Goal: Information Seeking & Learning: Learn about a topic

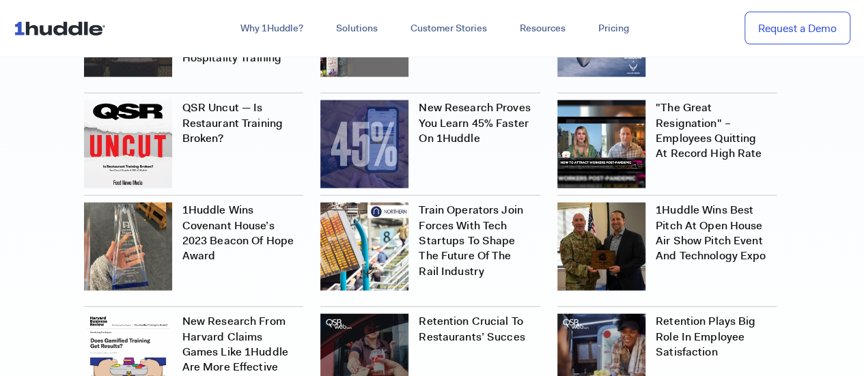
scroll to position [4106, 0]
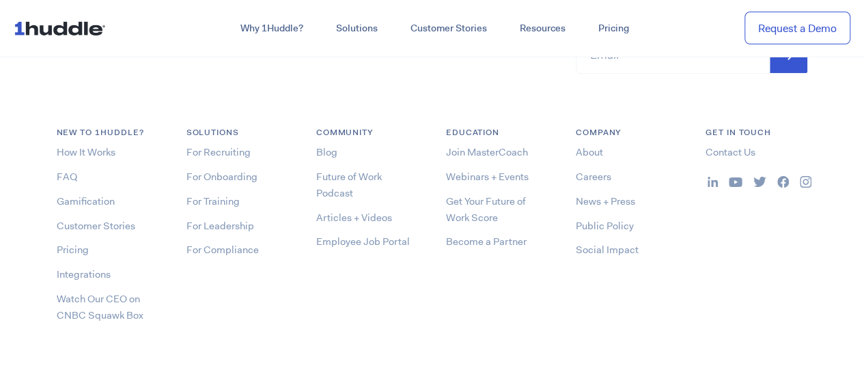
scroll to position [5338, 0]
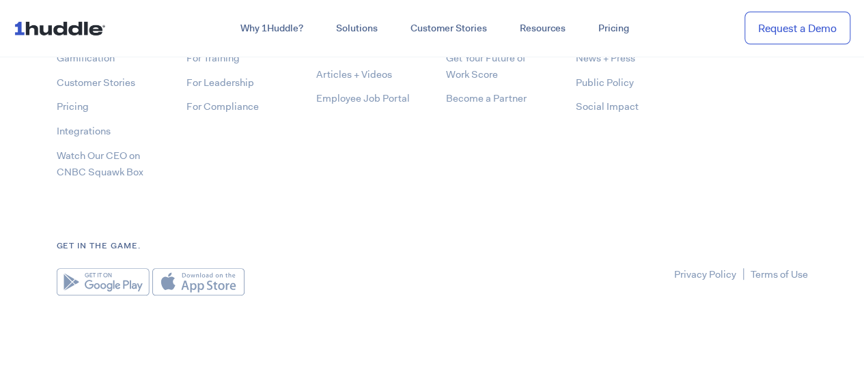
click at [111, 281] on img at bounding box center [103, 281] width 93 height 27
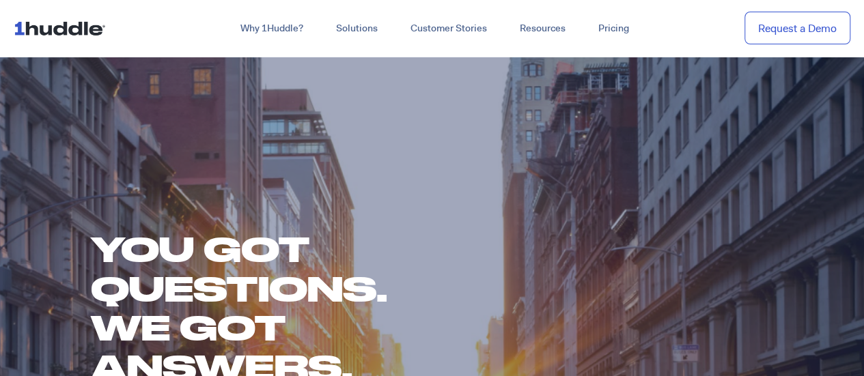
click at [679, 45] on nav "Why 1Huddle? How It Works Science of Learning Gamification What We Stand For FA…" at bounding box center [432, 28] width 864 height 57
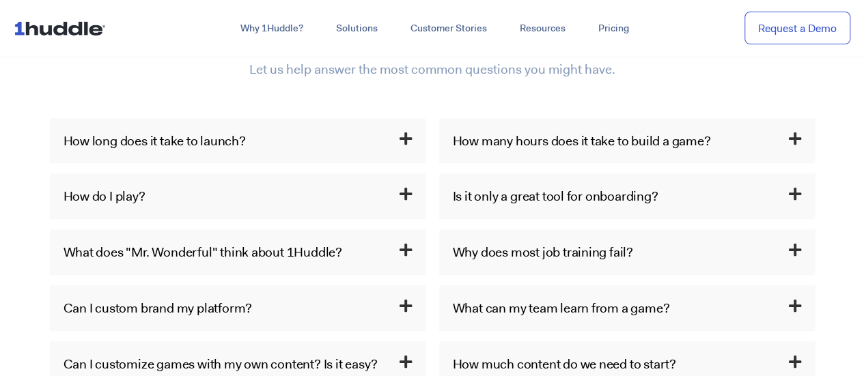
scroll to position [692, 0]
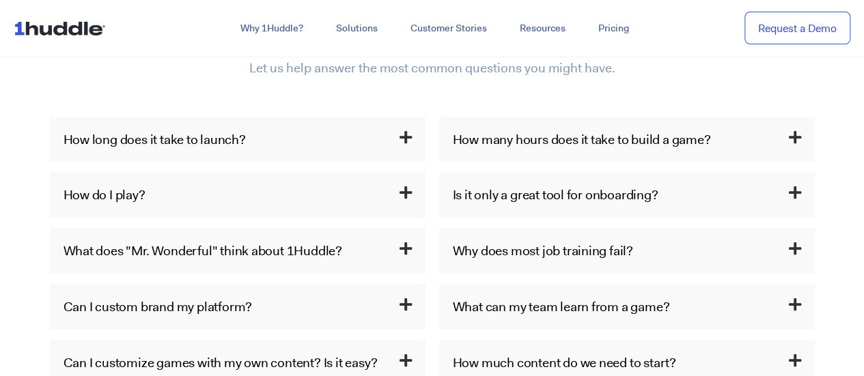
click at [372, 191] on h3 "How do I play?" at bounding box center [238, 195] width 376 height 46
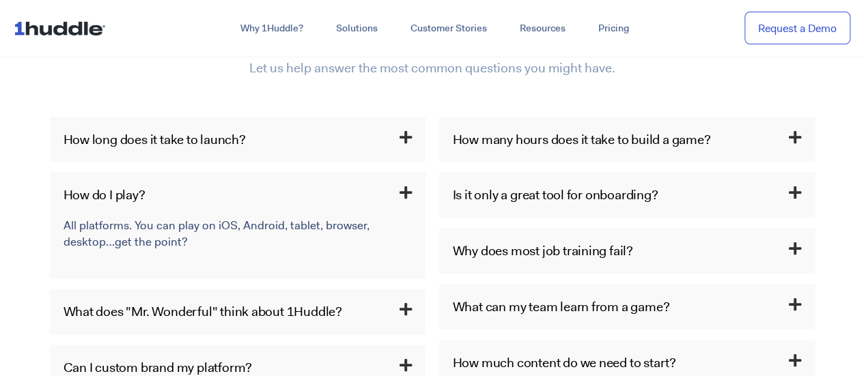
click at [266, 227] on p "All platforms. You can play on iOS, Android, tablet, browser, desktop…get the p…" at bounding box center [236, 234] width 345 height 33
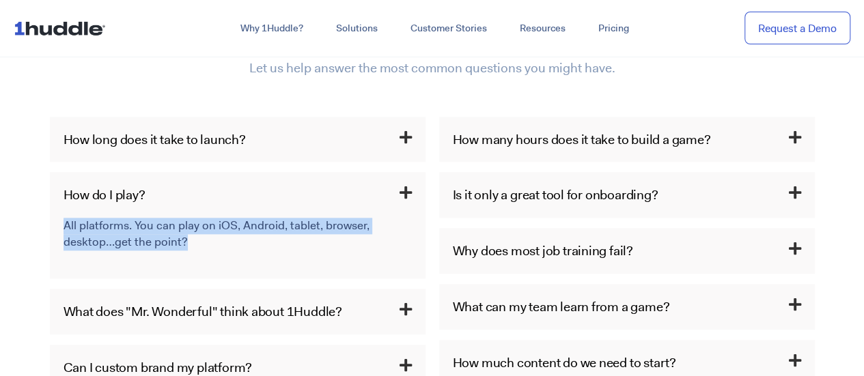
click at [266, 227] on p "All platforms. You can play on iOS, Android, tablet, browser, desktop…get the p…" at bounding box center [236, 234] width 345 height 33
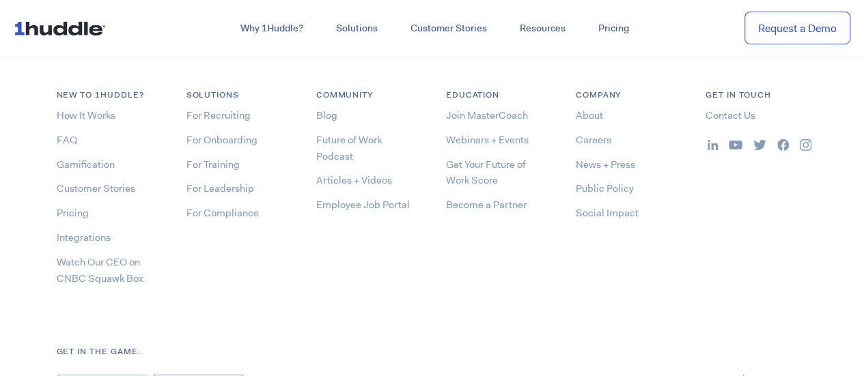
scroll to position [2230, 0]
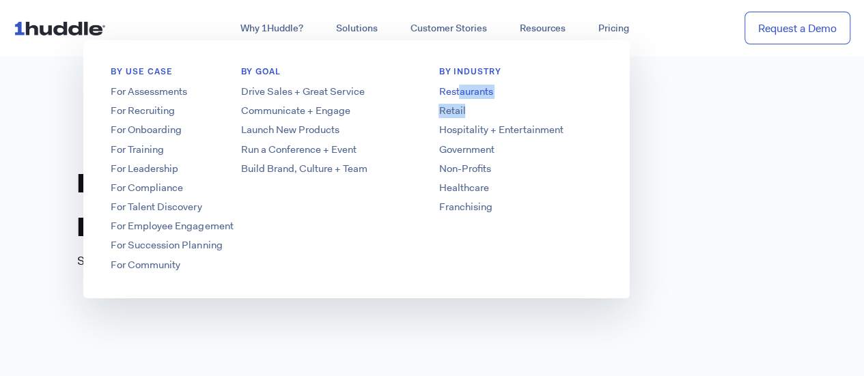
drag, startPoint x: 465, startPoint y: 102, endPoint x: 460, endPoint y: 96, distance: 8.2
click at [460, 96] on div "By Industry Restaurants Retail Hospitality + Entertainment Government Non-Profi…" at bounding box center [521, 169] width 164 height 206
click at [454, 94] on link "Restaurants" at bounding box center [520, 92] width 219 height 14
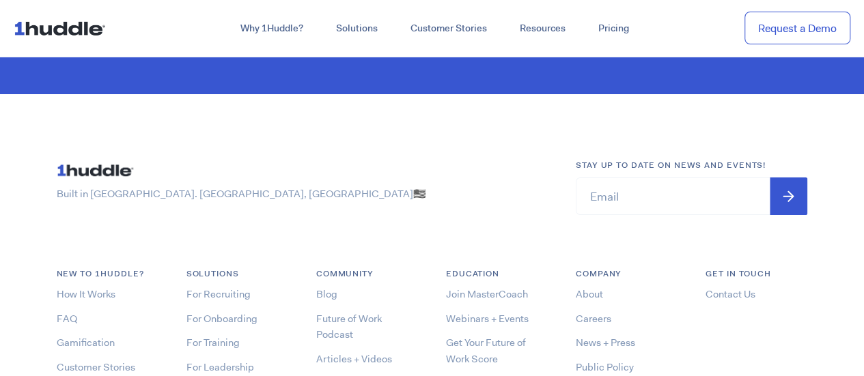
scroll to position [5075, 0]
